Goal: Task Accomplishment & Management: Manage account settings

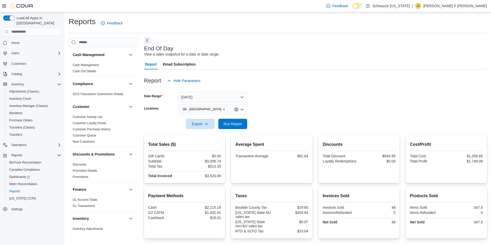
scroll to position [57, 0]
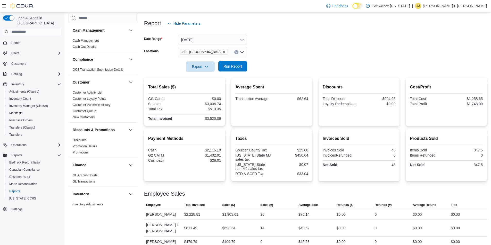
click at [242, 68] on span "Run Report" at bounding box center [232, 66] width 23 height 10
click at [98, 138] on span "Discounts" at bounding box center [103, 140] width 65 height 6
click at [76, 141] on link "Discounts" at bounding box center [80, 141] width 14 height 4
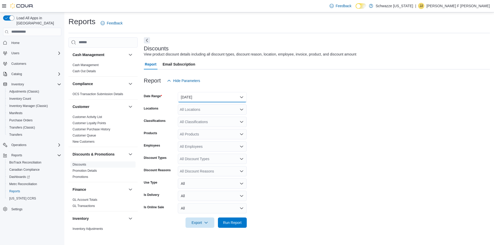
click at [201, 100] on button "Yesterday" at bounding box center [212, 97] width 69 height 10
click at [303, 113] on form "Date Range Yesterday Locations All Locations Classifications All Classification…" at bounding box center [317, 157] width 346 height 142
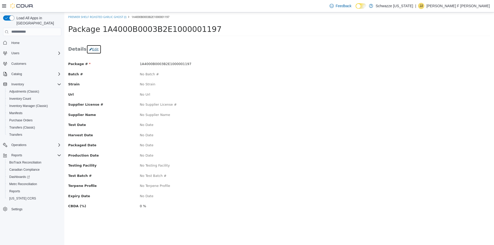
click at [94, 53] on button "Edit" at bounding box center [94, 49] width 15 height 9
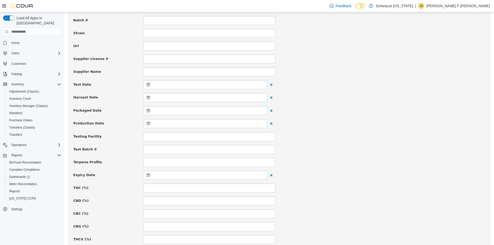
scroll to position [77, 0]
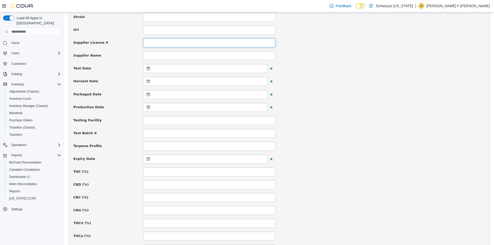
click at [149, 44] on input at bounding box center [209, 42] width 132 height 9
click at [148, 44] on input at bounding box center [209, 42] width 132 height 9
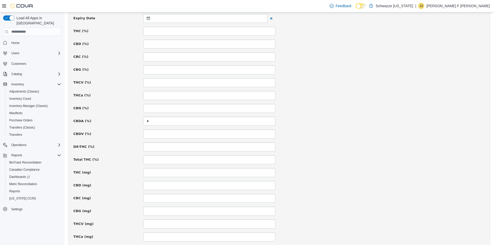
scroll to position [232, 0]
type input "**********"
click at [153, 146] on input at bounding box center [209, 146] width 132 height 9
click at [151, 145] on input at bounding box center [209, 146] width 132 height 9
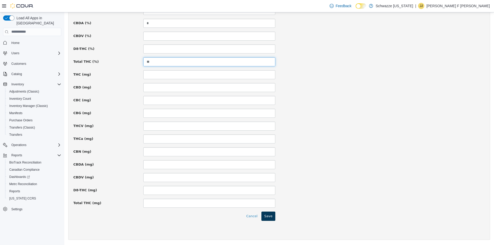
type input "**"
click at [271, 220] on button "Save" at bounding box center [269, 216] width 14 height 9
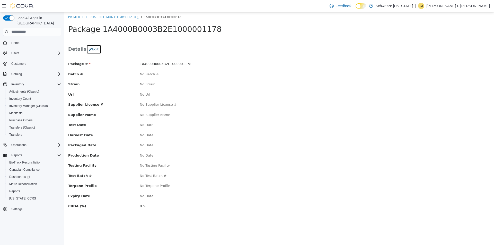
click at [93, 51] on button "Edit" at bounding box center [94, 49] width 15 height 9
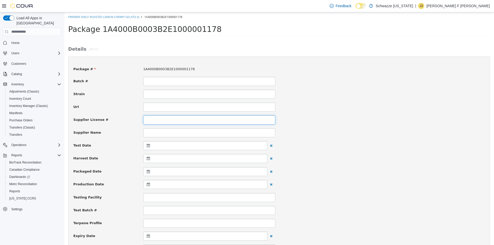
click at [151, 120] on input at bounding box center [209, 119] width 132 height 9
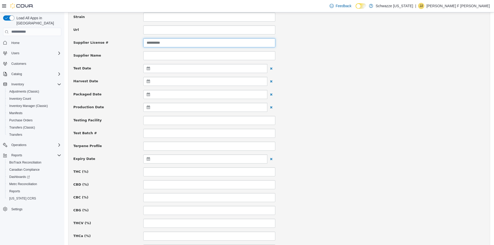
scroll to position [155, 0]
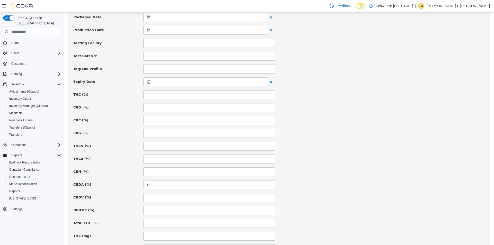
type input "**********"
click at [156, 227] on input at bounding box center [209, 223] width 132 height 9
type input "**"
click at [146, 81] on div at bounding box center [205, 81] width 124 height 9
click at [200, 94] on th at bounding box center [199, 94] width 8 height 9
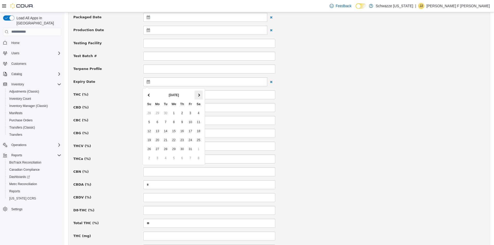
click at [200, 97] on th at bounding box center [199, 94] width 8 height 9
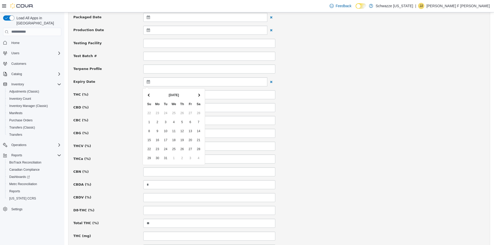
click at [200, 97] on th at bounding box center [199, 94] width 8 height 9
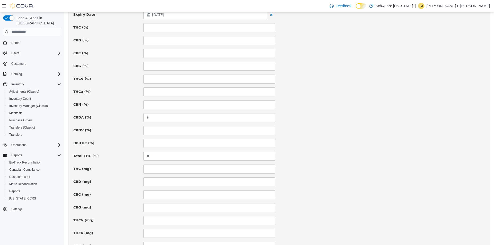
scroll to position [316, 0]
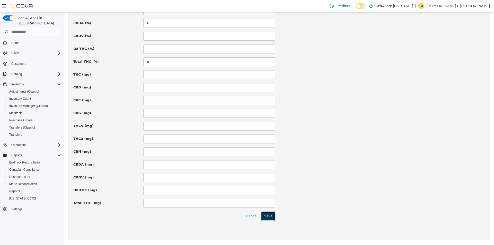
click at [268, 220] on button "Save" at bounding box center [269, 216] width 14 height 9
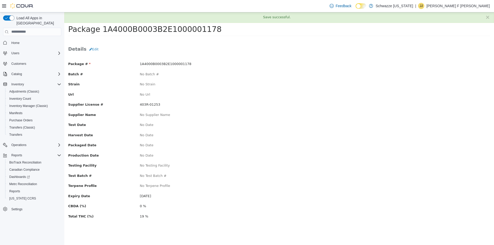
scroll to position [0, 0]
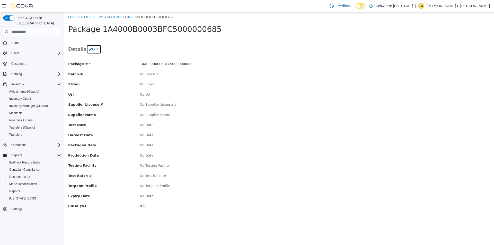
click at [95, 53] on button "Edit" at bounding box center [94, 49] width 15 height 9
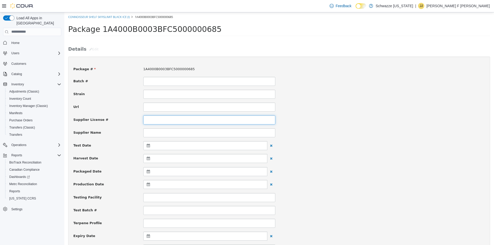
click at [152, 116] on input at bounding box center [209, 119] width 132 height 9
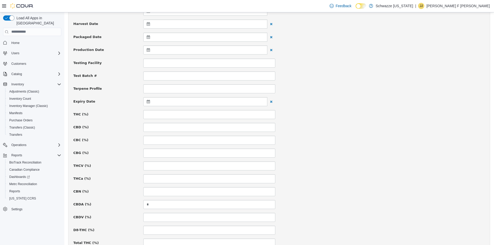
scroll to position [155, 0]
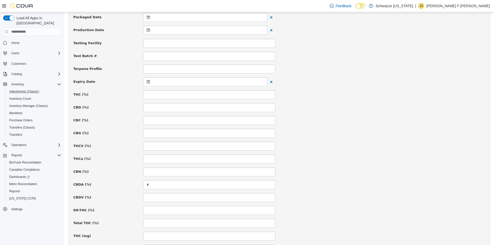
type input "**********"
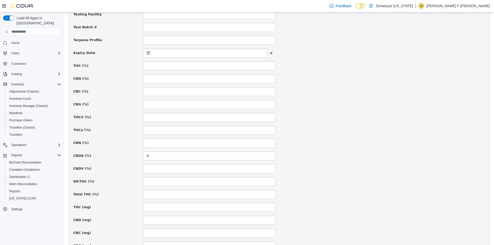
scroll to position [162, 0]
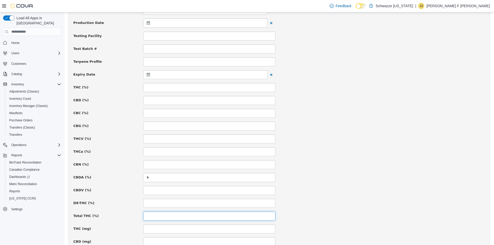
click at [149, 214] on input at bounding box center [209, 216] width 132 height 9
type input "**"
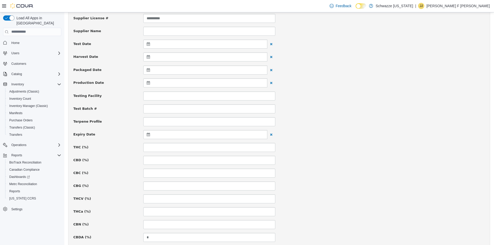
scroll to position [84, 0]
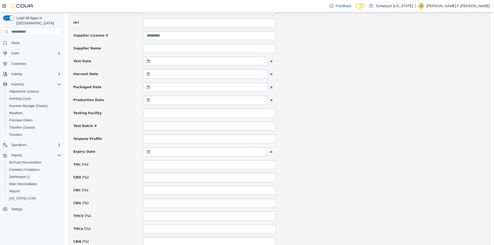
click at [147, 152] on icon at bounding box center [149, 152] width 5 height 4
click at [200, 166] on th at bounding box center [199, 164] width 8 height 9
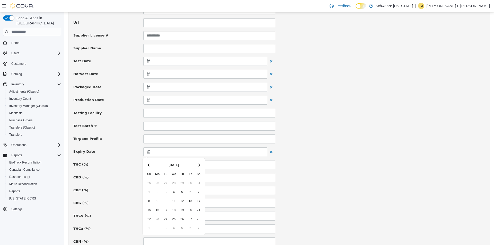
click at [200, 166] on th at bounding box center [199, 164] width 8 height 9
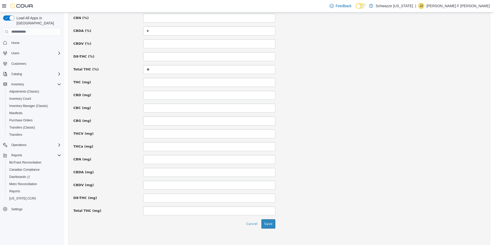
scroll to position [316, 0]
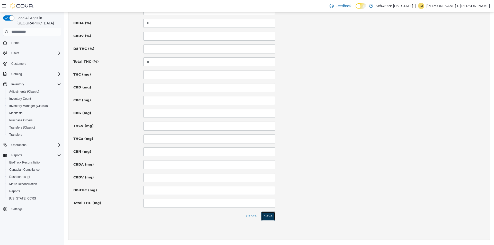
click at [273, 217] on button "Save" at bounding box center [269, 216] width 14 height 9
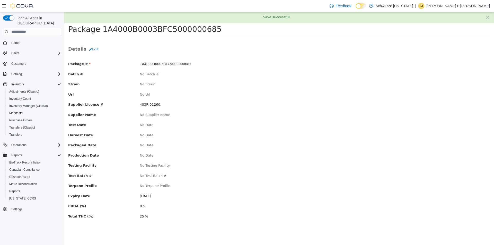
scroll to position [0, 0]
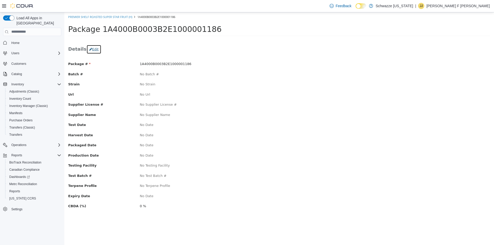
click at [89, 50] on button "Edit" at bounding box center [94, 49] width 15 height 9
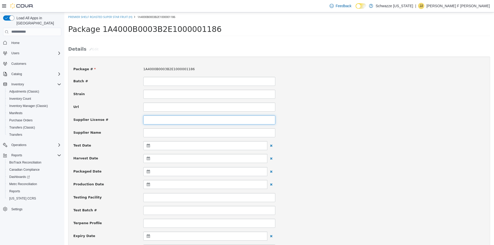
click at [149, 121] on input at bounding box center [209, 119] width 132 height 9
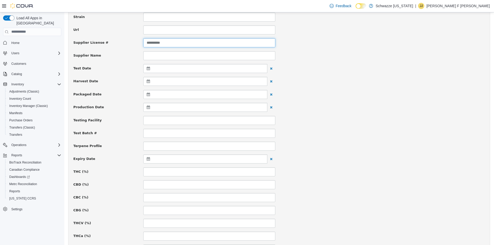
type input "**********"
click at [149, 159] on icon at bounding box center [149, 159] width 5 height 4
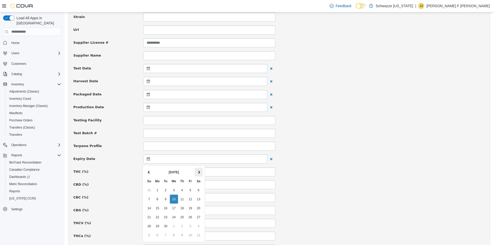
click at [197, 175] on th at bounding box center [199, 172] width 8 height 9
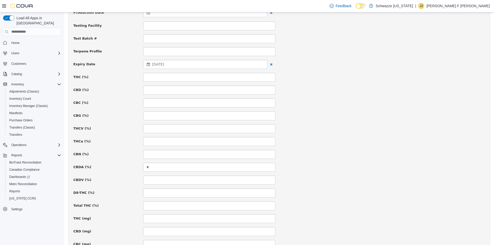
scroll to position [155, 0]
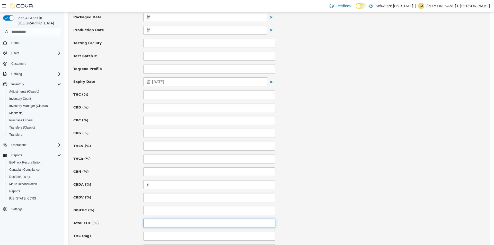
click at [153, 221] on input at bounding box center [209, 223] width 132 height 9
type input "****"
click at [362, 136] on div "CBG (%)" at bounding box center [280, 133] width 420 height 9
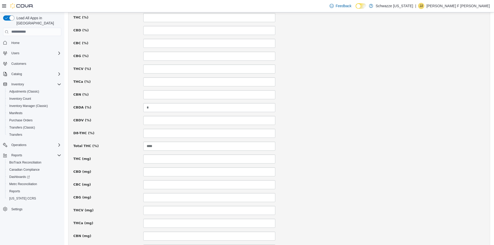
scroll to position [316, 0]
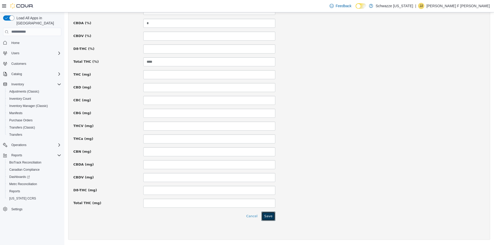
click at [269, 215] on button "Save" at bounding box center [269, 216] width 14 height 9
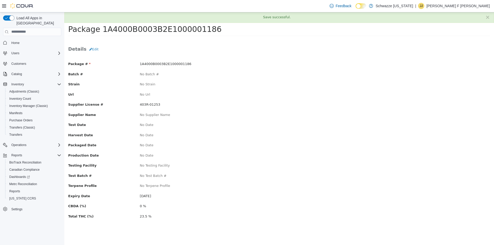
scroll to position [0, 0]
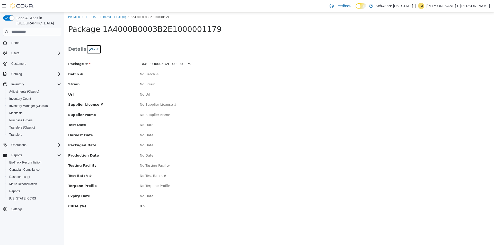
click at [89, 47] on button "Edit" at bounding box center [94, 49] width 15 height 9
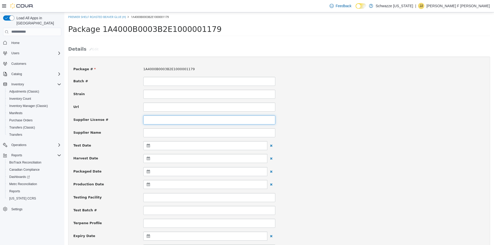
click at [154, 121] on input at bounding box center [209, 119] width 132 height 9
click at [157, 121] on input at bounding box center [209, 119] width 132 height 9
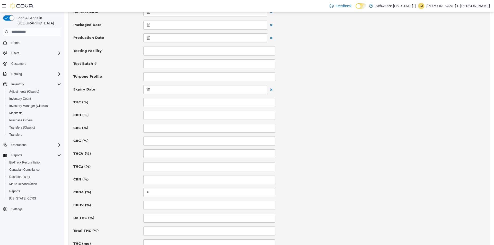
scroll to position [155, 0]
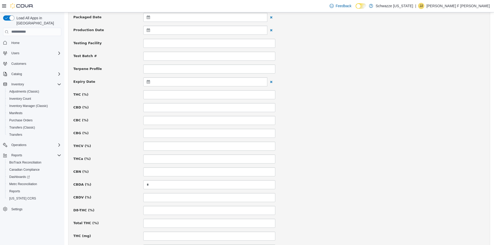
type input "**********"
click at [148, 84] on div at bounding box center [205, 81] width 124 height 9
click at [199, 94] on span at bounding box center [198, 94] width 3 height 3
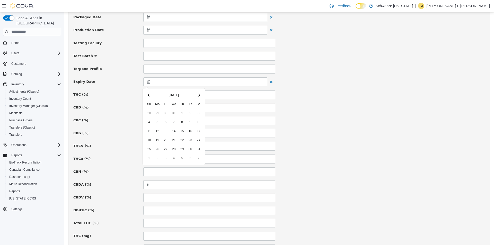
click at [199, 94] on span at bounding box center [198, 94] width 3 height 3
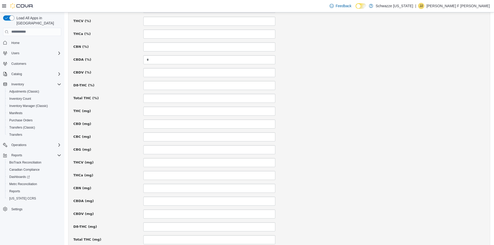
scroll to position [309, 0]
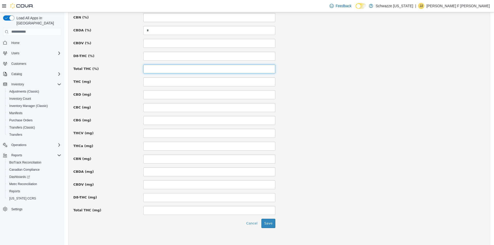
click at [156, 69] on input at bounding box center [209, 68] width 132 height 9
type input "**"
click at [270, 222] on button "Save" at bounding box center [269, 223] width 14 height 9
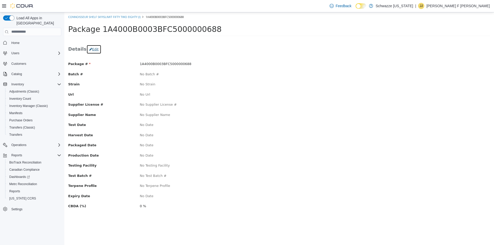
click at [93, 50] on button "Edit" at bounding box center [94, 49] width 15 height 9
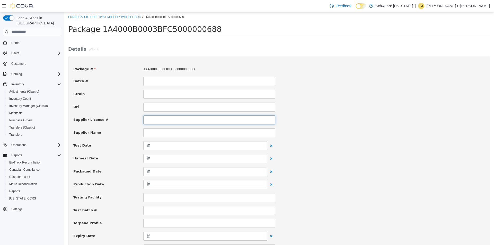
click at [185, 118] on input at bounding box center [209, 119] width 132 height 9
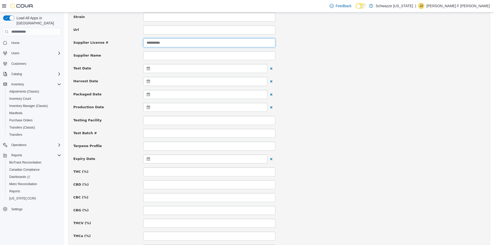
type input "**********"
click at [147, 158] on icon at bounding box center [149, 159] width 5 height 4
click at [364, 148] on div "Terpene Profile" at bounding box center [280, 146] width 420 height 9
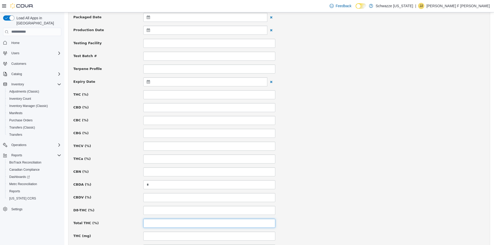
click at [158, 222] on input at bounding box center [209, 223] width 132 height 9
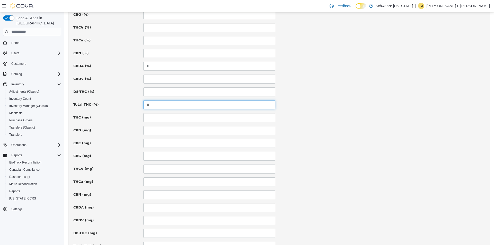
scroll to position [309, 0]
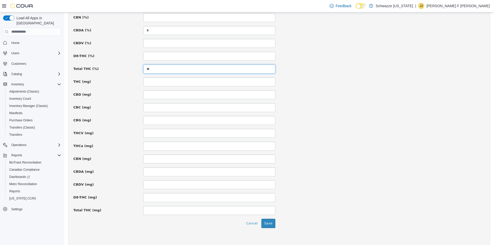
type input "**"
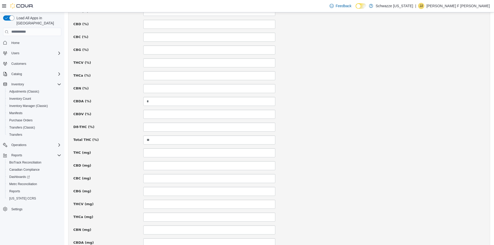
scroll to position [155, 0]
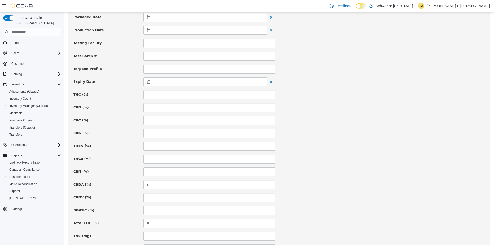
click at [148, 82] on icon at bounding box center [149, 82] width 5 height 4
click at [198, 94] on span at bounding box center [198, 94] width 3 height 3
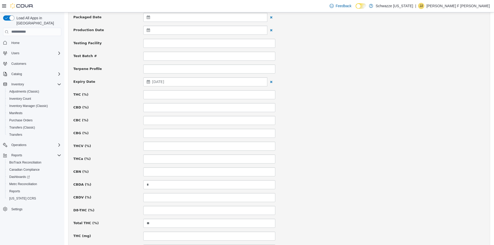
scroll to position [316, 0]
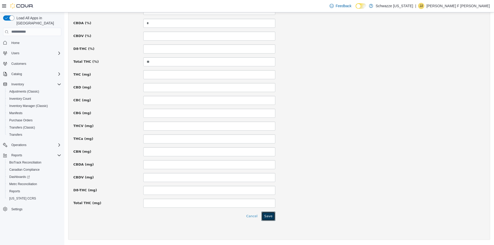
click at [268, 214] on button "Save" at bounding box center [269, 216] width 14 height 9
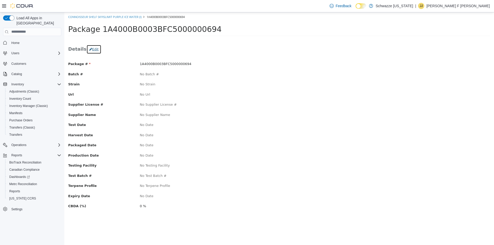
click at [97, 48] on button "Edit" at bounding box center [94, 49] width 15 height 9
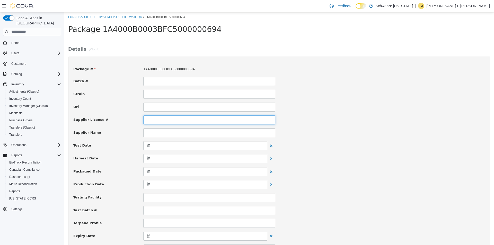
click at [173, 121] on input at bounding box center [209, 119] width 132 height 9
click at [160, 118] on input at bounding box center [209, 119] width 132 height 9
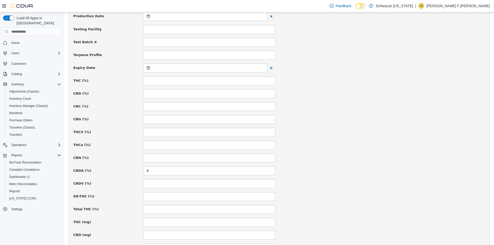
scroll to position [155, 0]
type input "**********"
click at [147, 82] on icon at bounding box center [149, 82] width 5 height 4
click at [201, 95] on th at bounding box center [199, 94] width 8 height 9
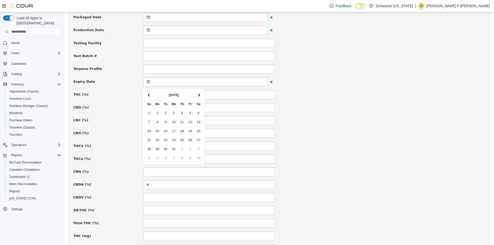
click at [201, 95] on th at bounding box center [199, 94] width 8 height 9
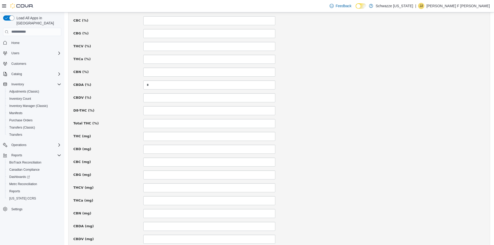
scroll to position [239, 0]
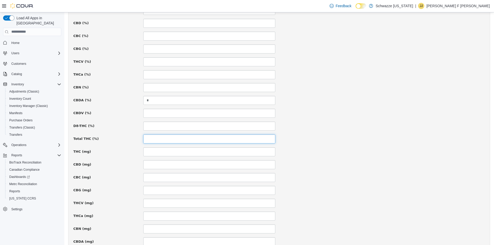
click at [161, 138] on input at bounding box center [209, 138] width 132 height 9
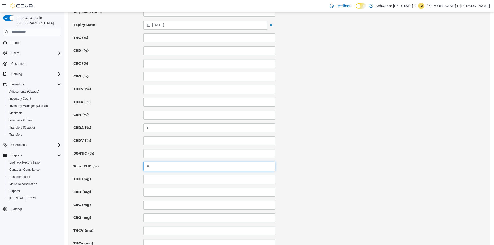
scroll to position [316, 0]
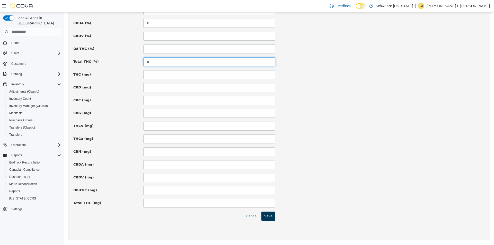
type input "**"
click at [272, 214] on button "Save" at bounding box center [269, 216] width 14 height 9
